Goal: Check status

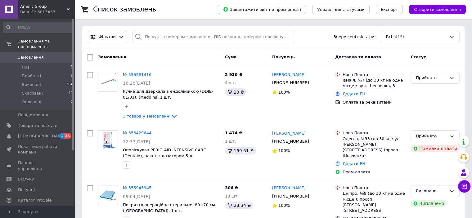
click at [40, 52] on link "Замовлення 0" at bounding box center [38, 57] width 76 height 11
